Goal: Transaction & Acquisition: Purchase product/service

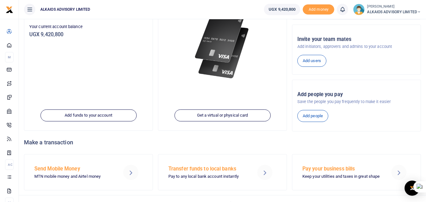
scroll to position [95, 0]
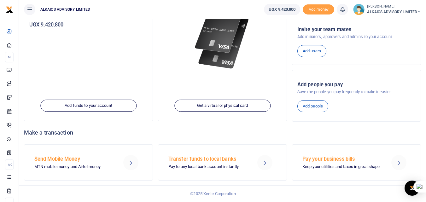
click at [221, 161] on h5 "Transfer funds to local banks" at bounding box center [208, 159] width 80 height 6
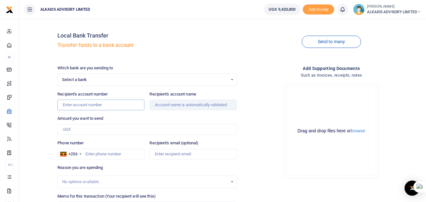
click at [115, 109] on input "Recipient's account number" at bounding box center [100, 105] width 87 height 11
click at [131, 78] on span "Select a bank" at bounding box center [144, 80] width 165 height 6
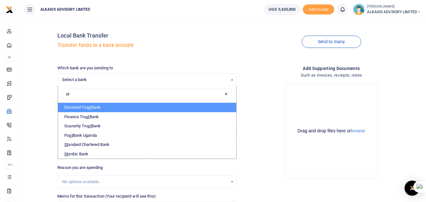
type input "sta"
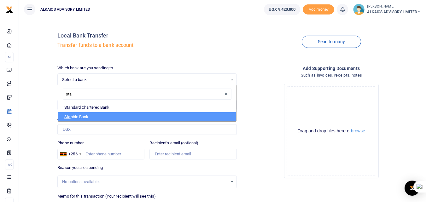
click at [87, 115] on li "Sta nbic Bank" at bounding box center [147, 116] width 178 height 9
select select "STANBIC"
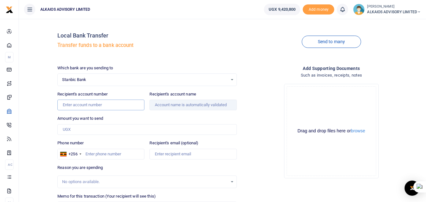
click at [93, 107] on input "Recipient's account number" at bounding box center [100, 105] width 87 height 11
type input "9030019193453"
click at [92, 132] on input "Amount you want to send" at bounding box center [146, 129] width 179 height 11
type input "Waneloba [PERSON_NAME]"
type input "595,000"
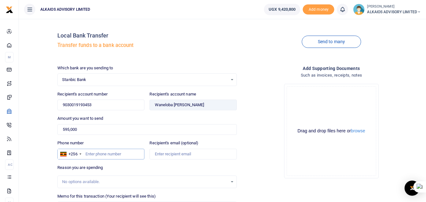
click at [111, 157] on input "Phone number" at bounding box center [100, 154] width 87 height 11
type input "0782022713"
click at [170, 154] on input "Recipient's email (optional)" at bounding box center [192, 154] width 87 height 11
type input "[EMAIL_ADDRESS][DOMAIN_NAME]"
click at [144, 179] on div "No options available." at bounding box center [144, 182] width 165 height 6
